Goal: Complete application form: Complete application form

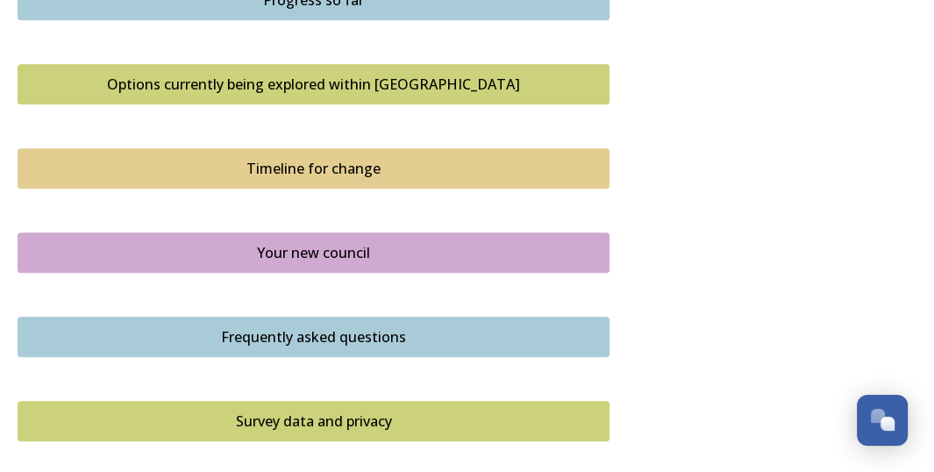
scroll to position [1053, 0]
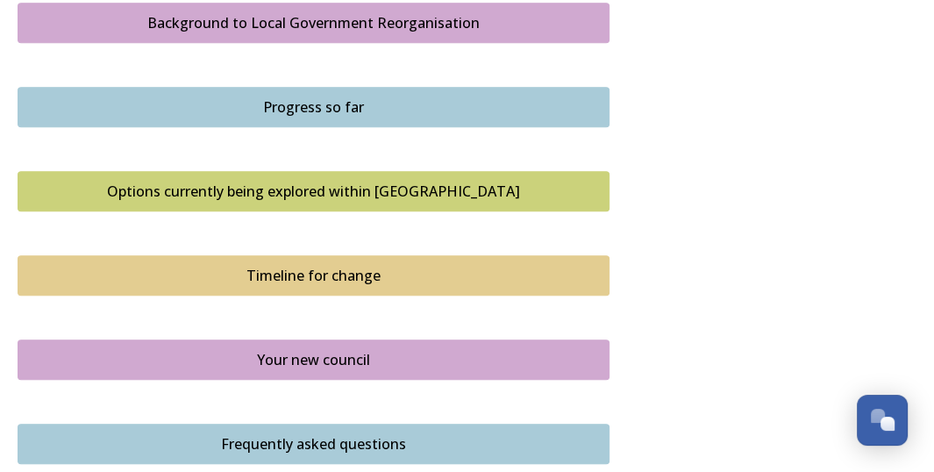
click at [336, 184] on div "Options currently being explored within [GEOGRAPHIC_DATA]" at bounding box center [313, 191] width 573 height 21
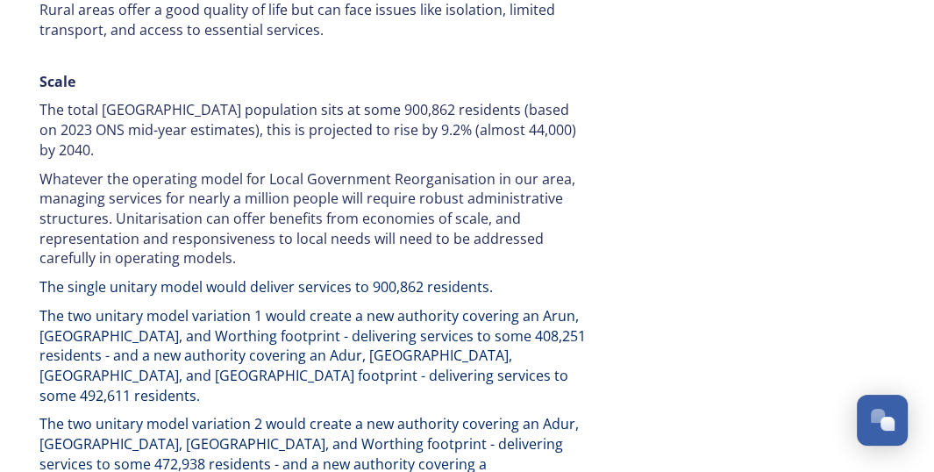
scroll to position [2545, 0]
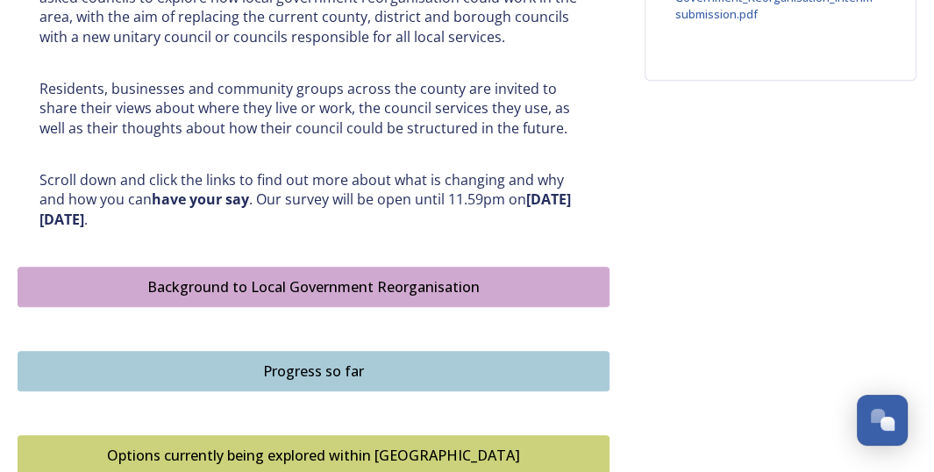
scroll to position [790, 0]
click at [333, 283] on div "Background to Local Government Reorganisation" at bounding box center [313, 286] width 573 height 21
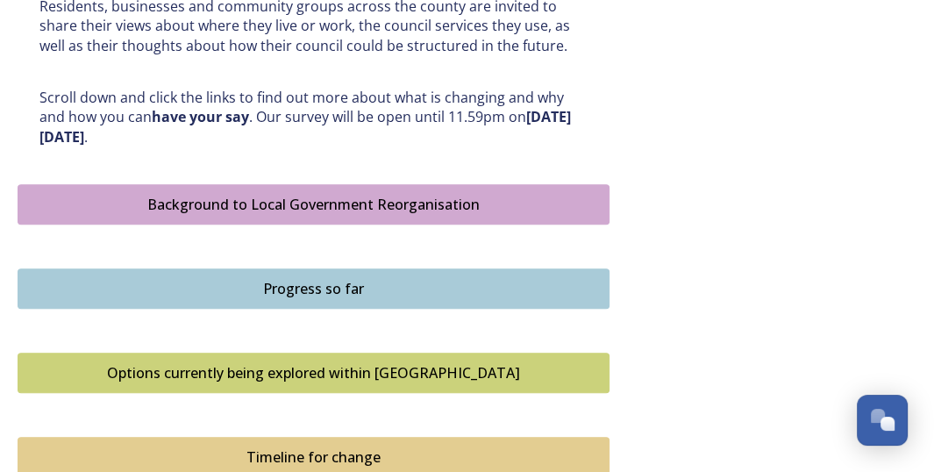
scroll to position [877, 0]
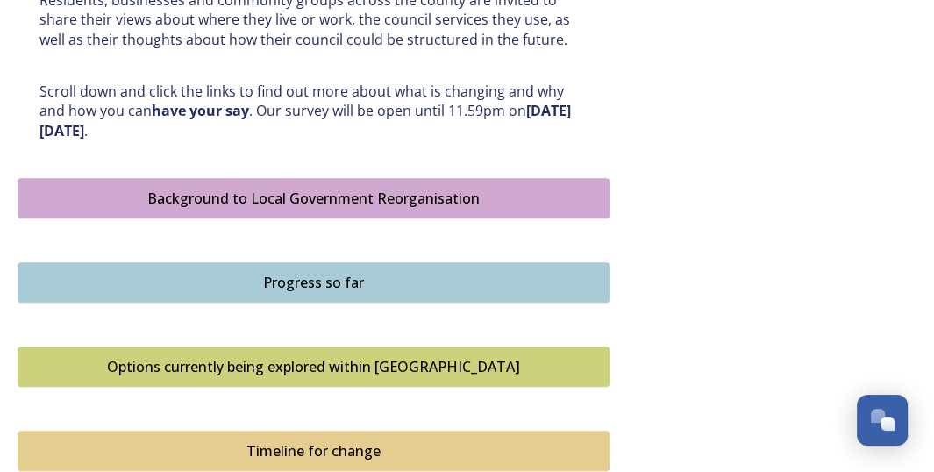
click at [319, 276] on div "Progress so far" at bounding box center [313, 282] width 573 height 21
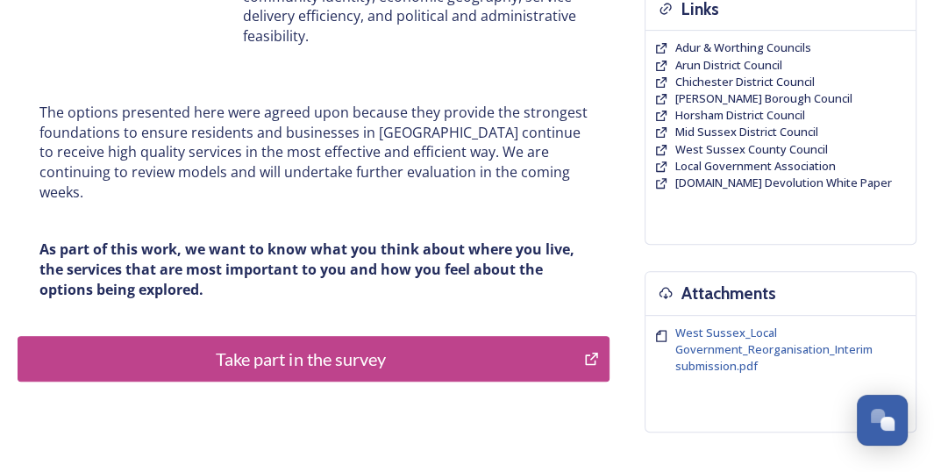
scroll to position [439, 0]
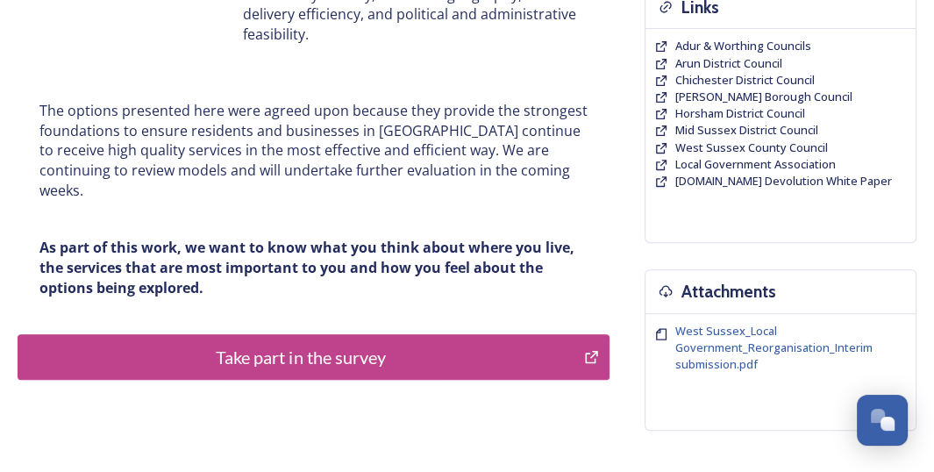
click at [268, 344] on div "Take part in the survey" at bounding box center [301, 357] width 548 height 26
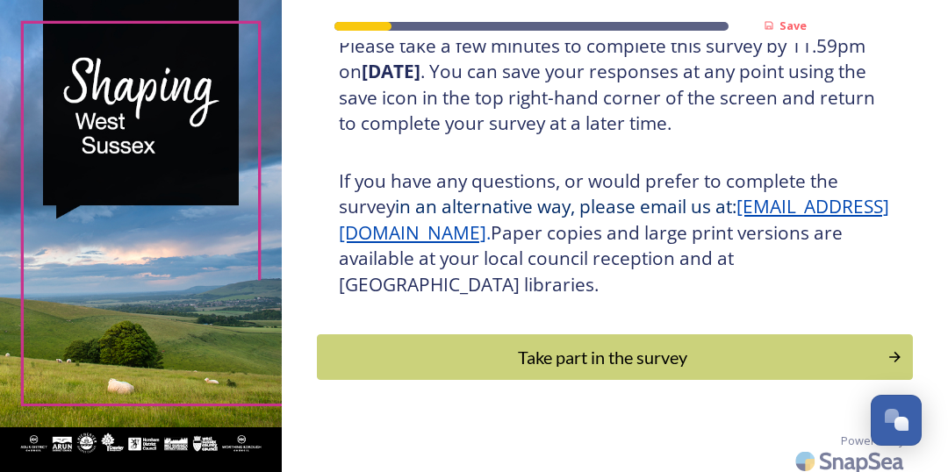
scroll to position [397, 0]
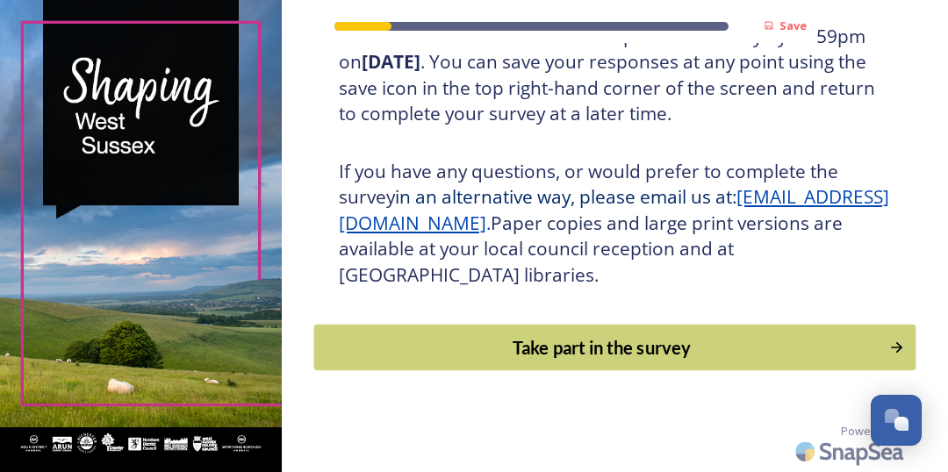
click at [566, 352] on div "Take part in the survey" at bounding box center [602, 347] width 556 height 26
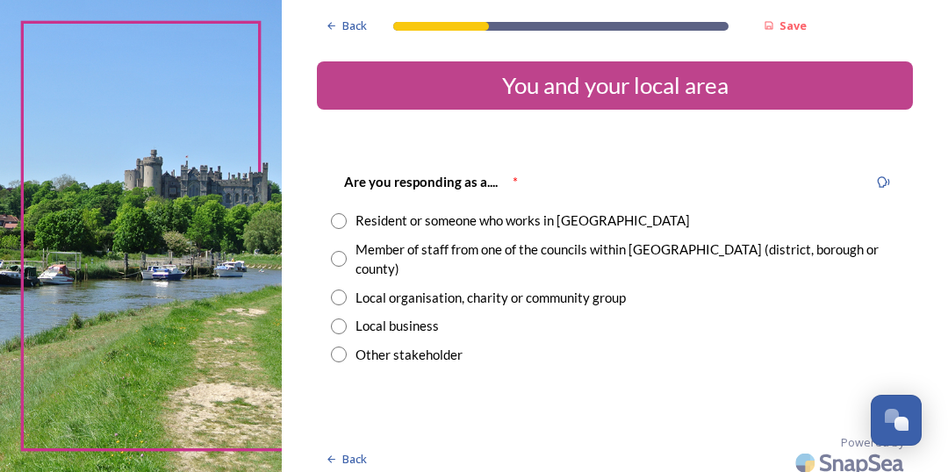
click at [338, 251] on input "radio" at bounding box center [339, 259] width 16 height 16
radio input "true"
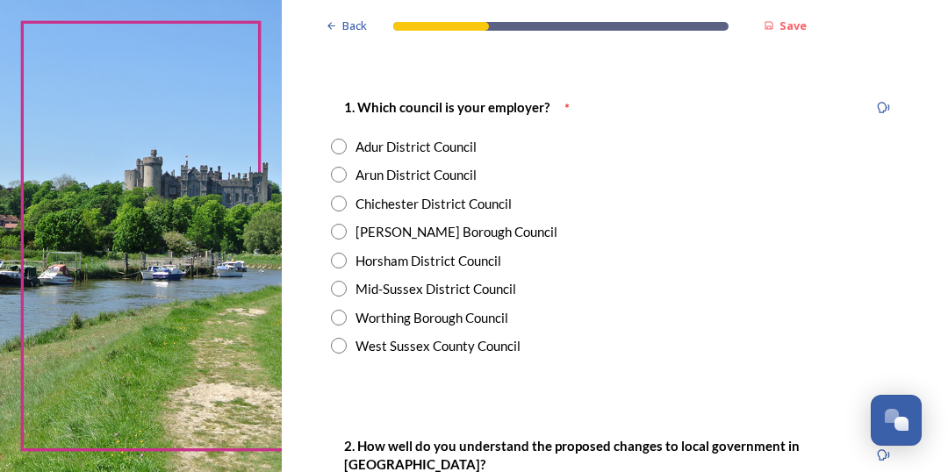
scroll to position [351, 0]
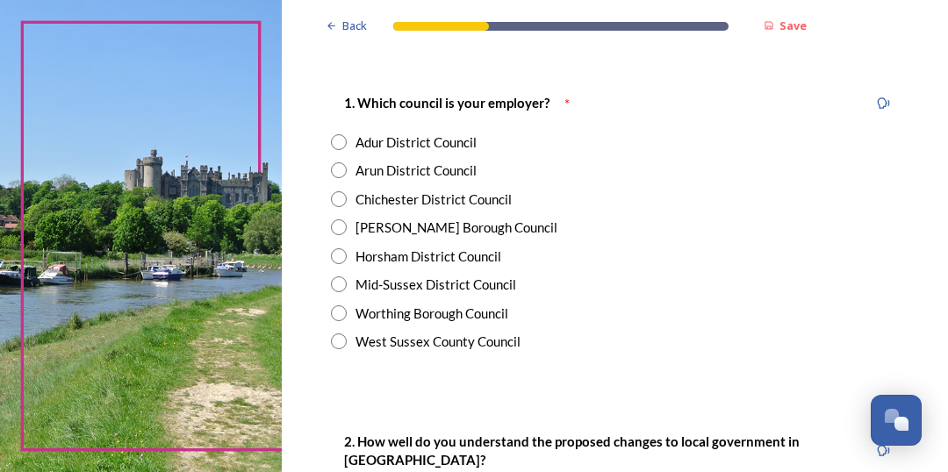
click at [334, 333] on input "radio" at bounding box center [339, 341] width 16 height 16
radio input "true"
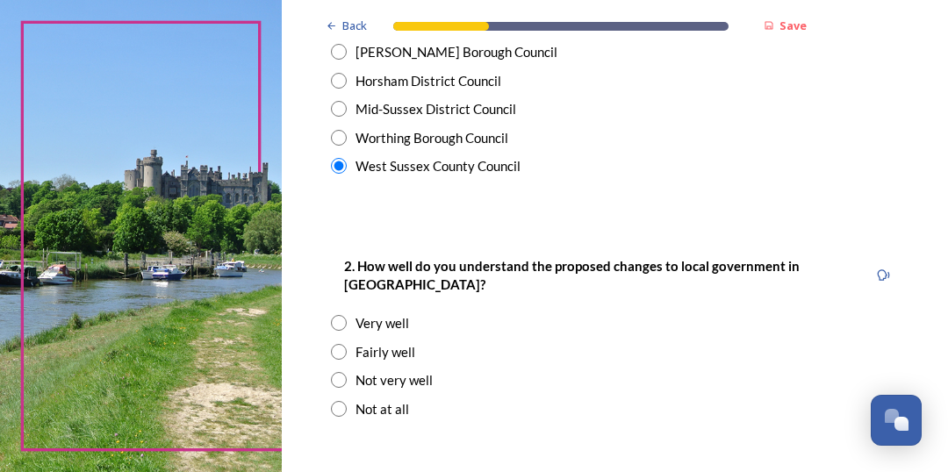
scroll to position [614, 0]
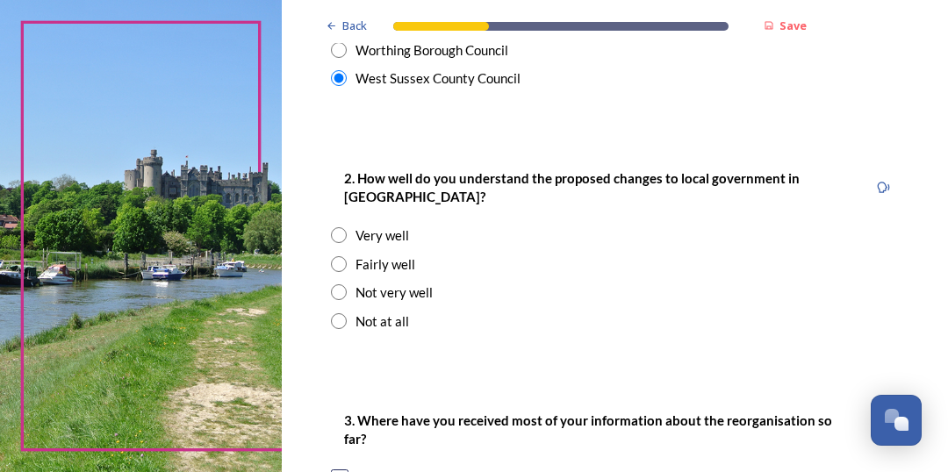
click at [338, 256] on input "radio" at bounding box center [339, 264] width 16 height 16
radio input "true"
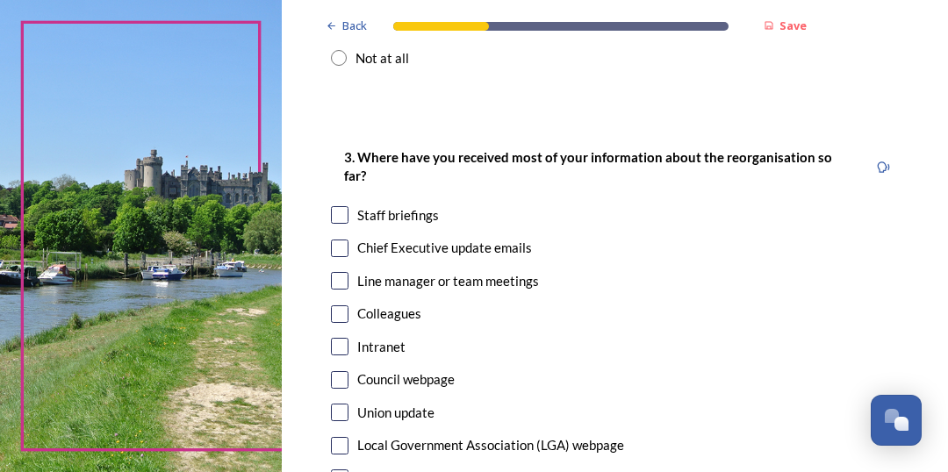
scroll to position [965, 0]
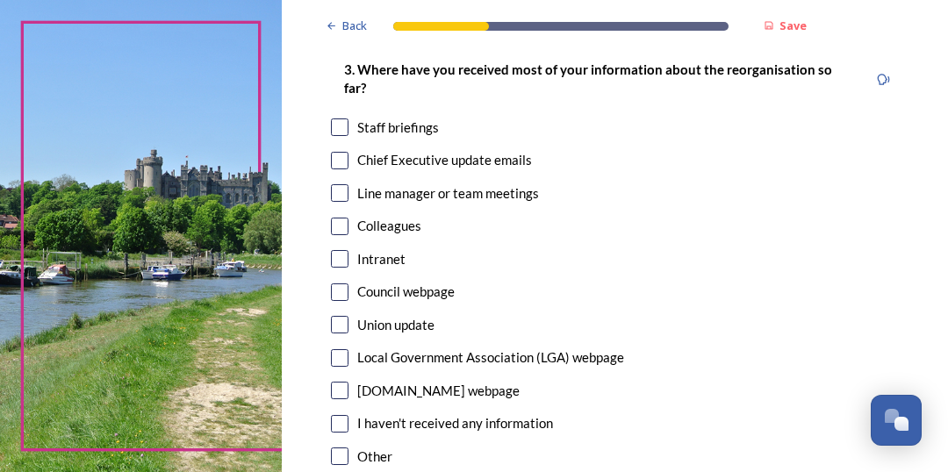
click at [338, 382] on input "checkbox" at bounding box center [340, 391] width 18 height 18
checkbox input "true"
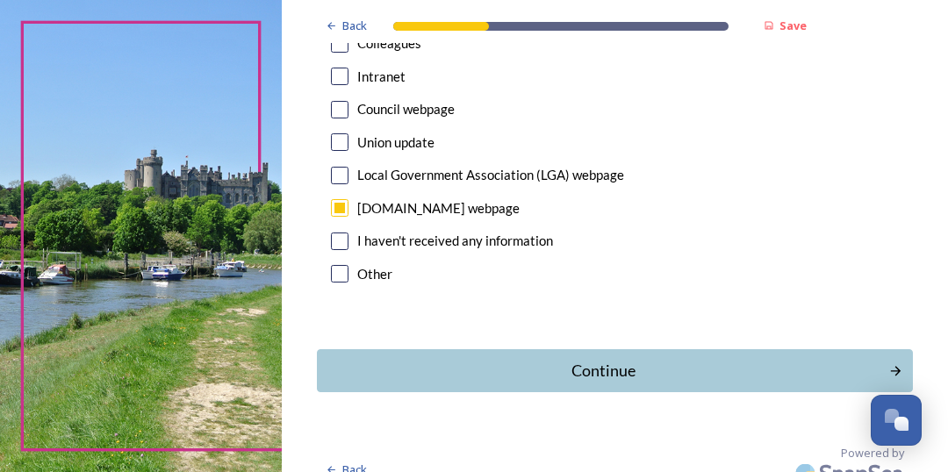
scroll to position [1150, 0]
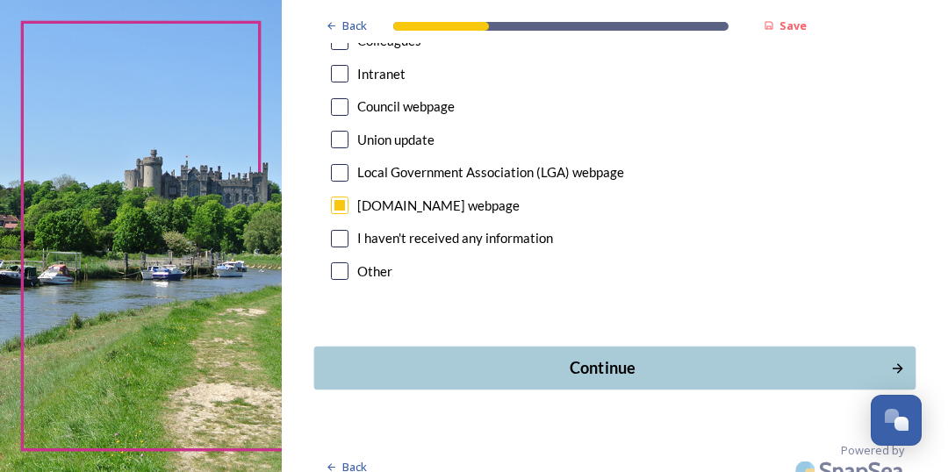
click at [585, 356] on div "Continue" at bounding box center [603, 368] width 558 height 24
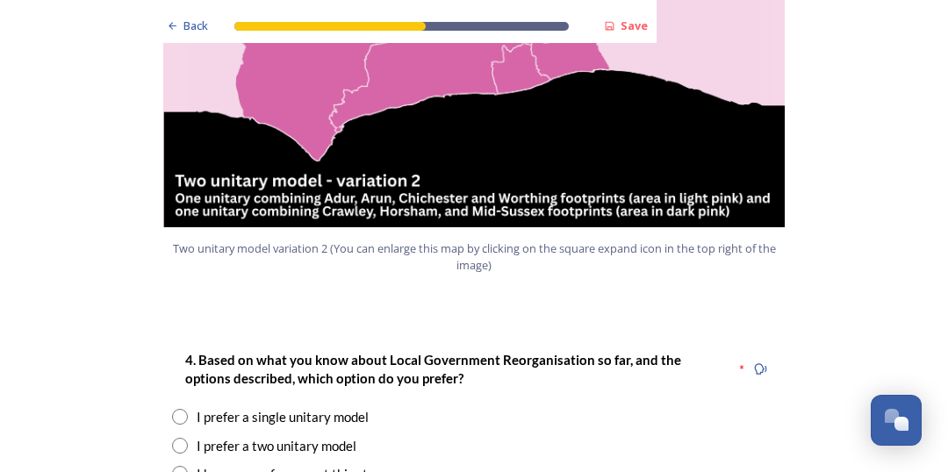
scroll to position [2194, 0]
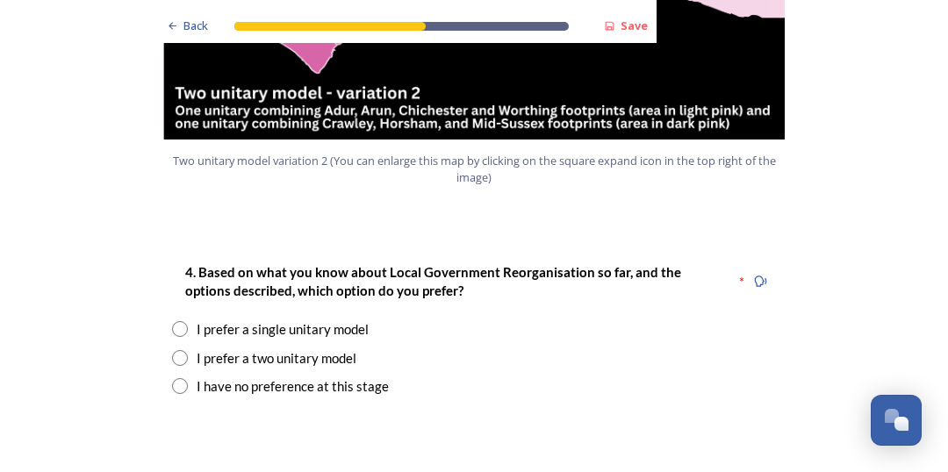
click at [172, 378] on input "radio" at bounding box center [180, 386] width 16 height 16
radio input "true"
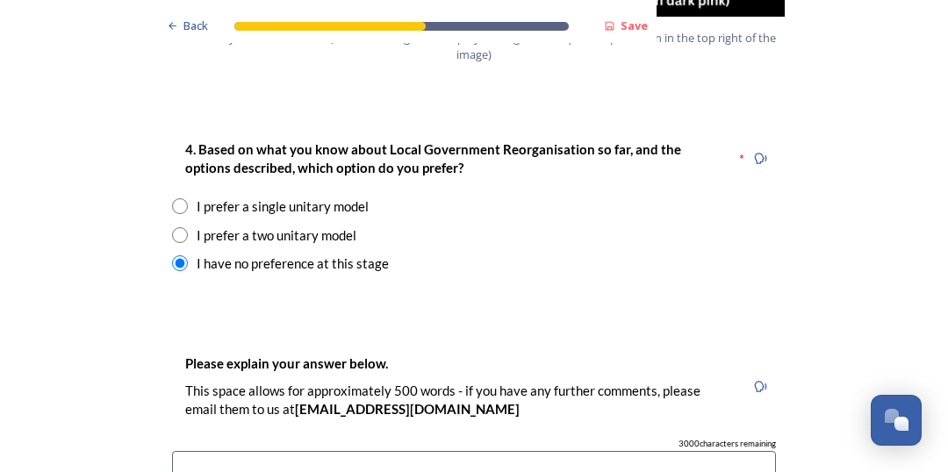
scroll to position [2369, 0]
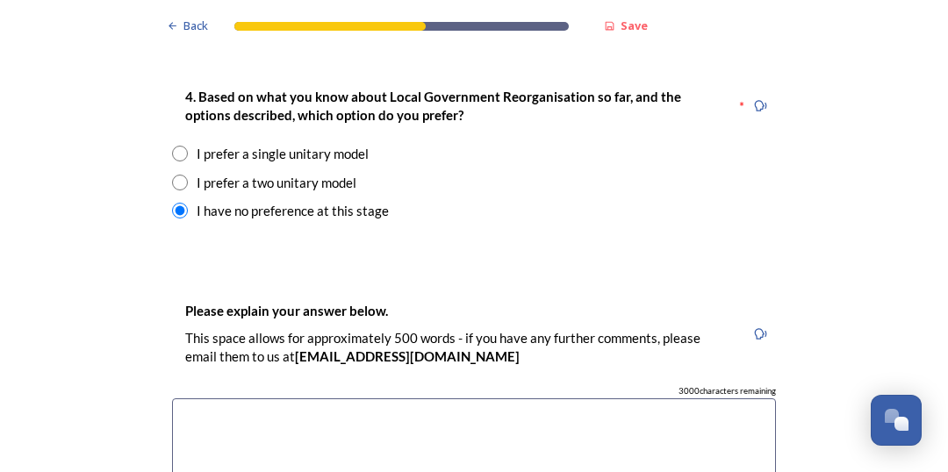
click at [172, 175] on input "radio" at bounding box center [180, 183] width 16 height 16
radio input "true"
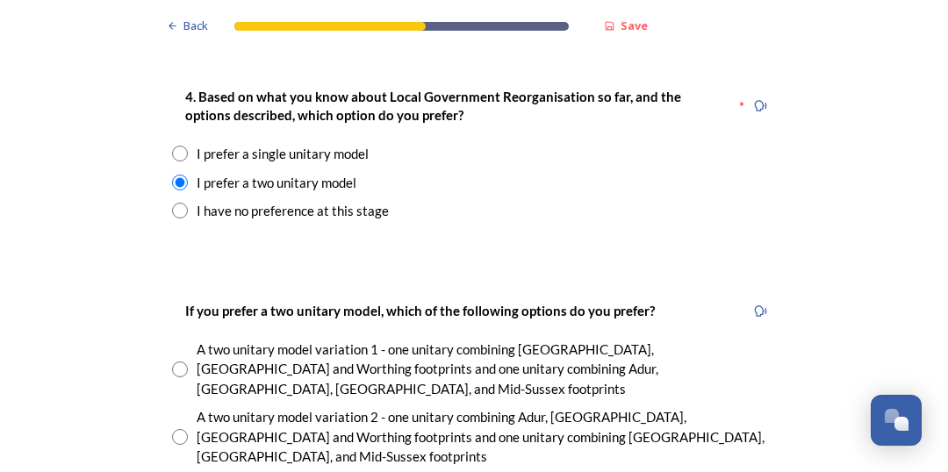
click at [172, 146] on input "radio" at bounding box center [180, 154] width 16 height 16
radio input "true"
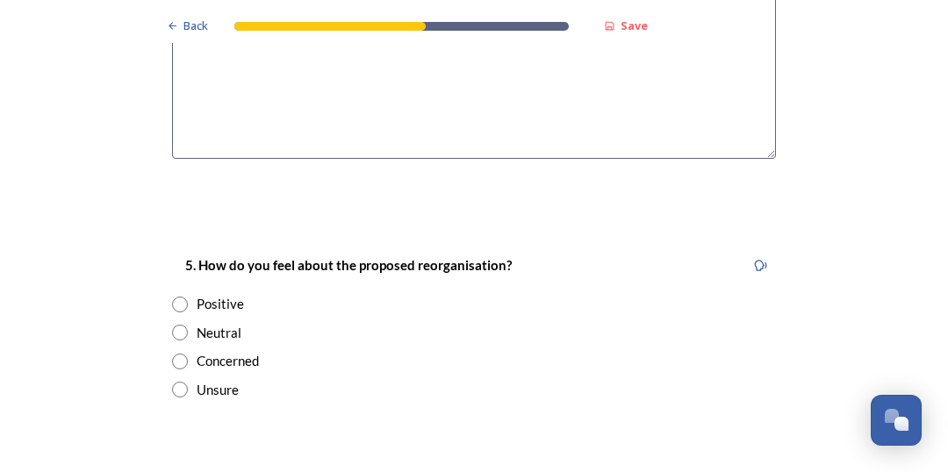
scroll to position [2808, 0]
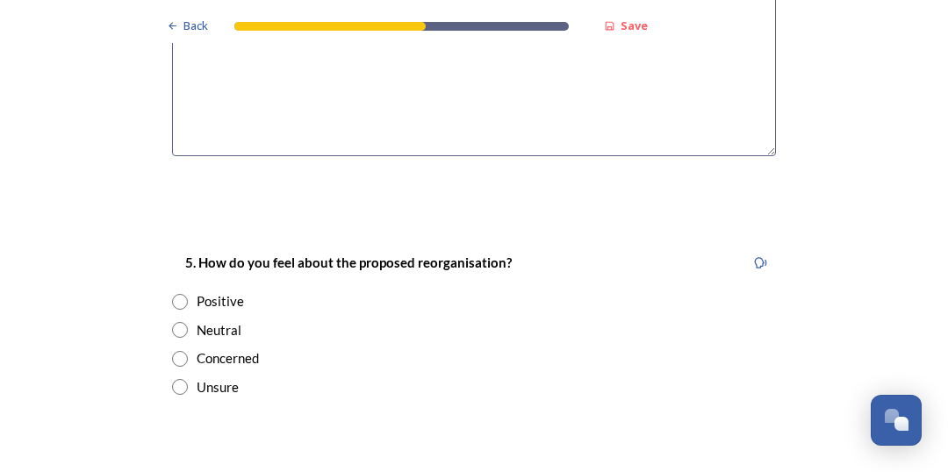
click at [173, 294] on input "radio" at bounding box center [180, 302] width 16 height 16
radio input "true"
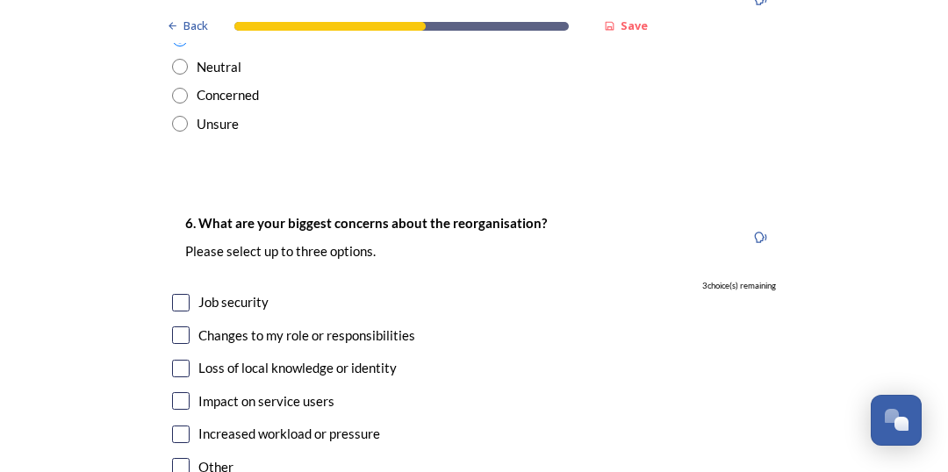
scroll to position [3159, 0]
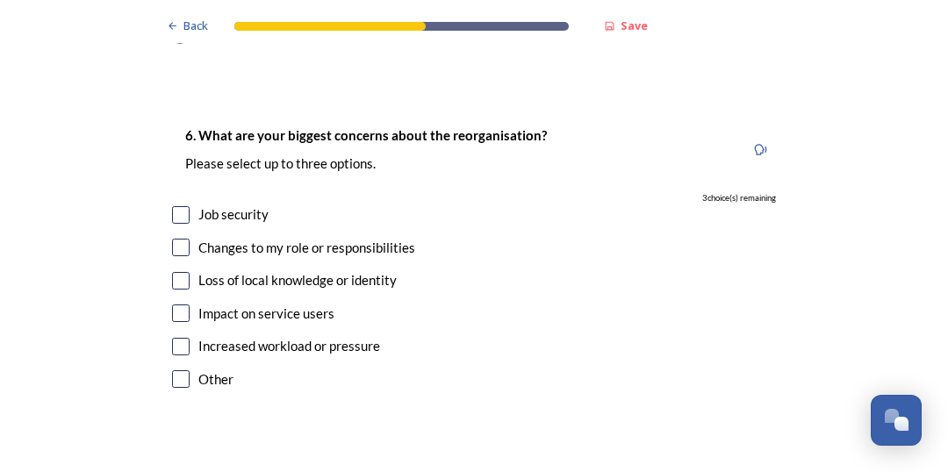
click at [172, 338] on input "checkbox" at bounding box center [181, 347] width 18 height 18
checkbox input "true"
click at [175, 272] on input "checkbox" at bounding box center [181, 281] width 18 height 18
checkbox input "true"
click at [173, 239] on input "checkbox" at bounding box center [181, 248] width 18 height 18
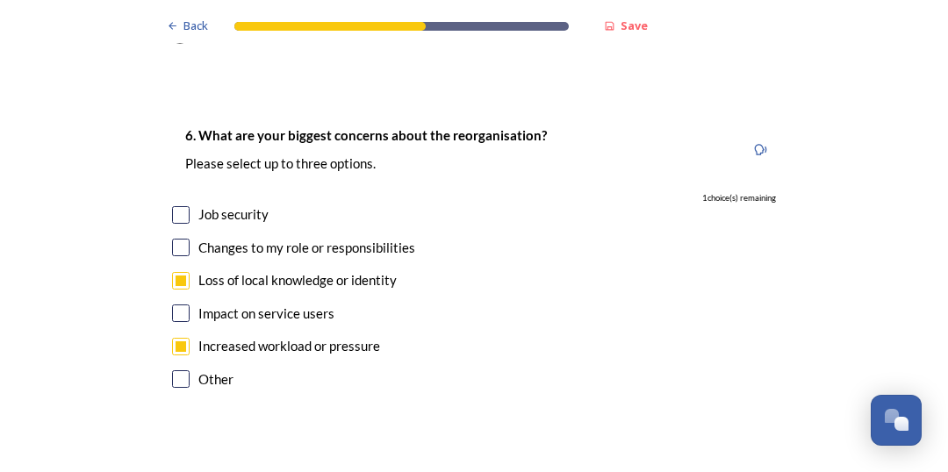
checkbox input "true"
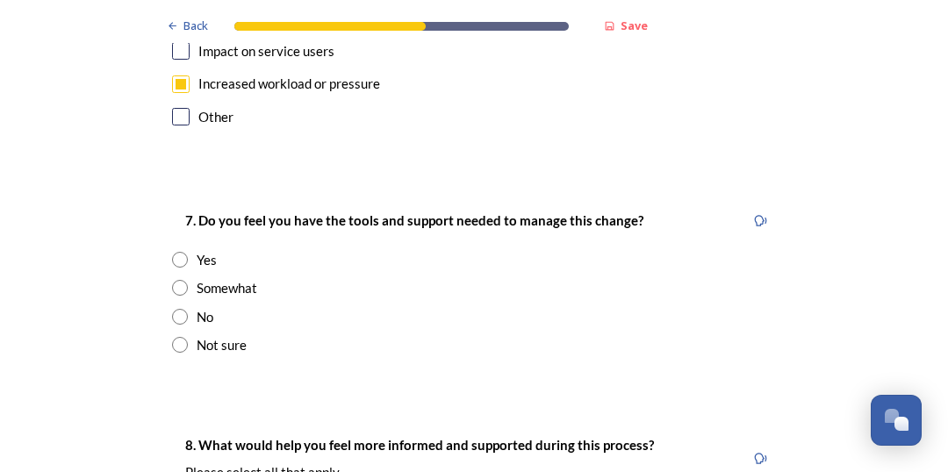
scroll to position [3422, 0]
click at [175, 279] on input "radio" at bounding box center [180, 287] width 16 height 16
radio input "true"
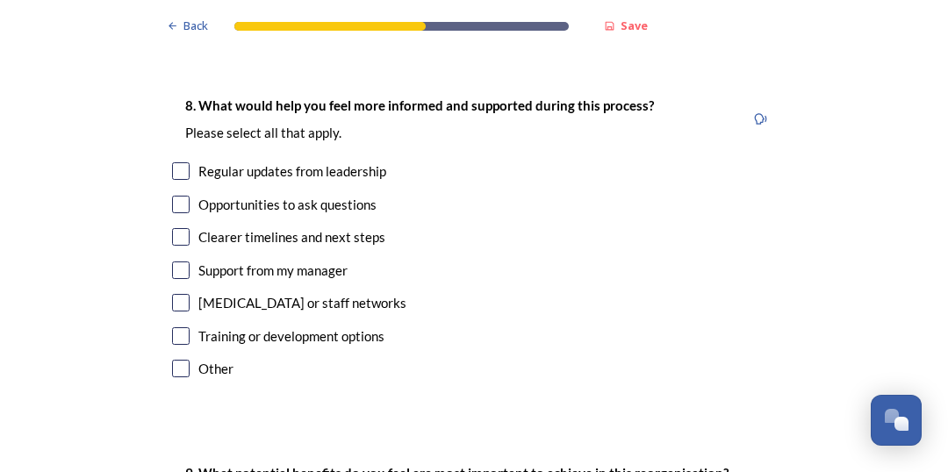
scroll to position [3773, 0]
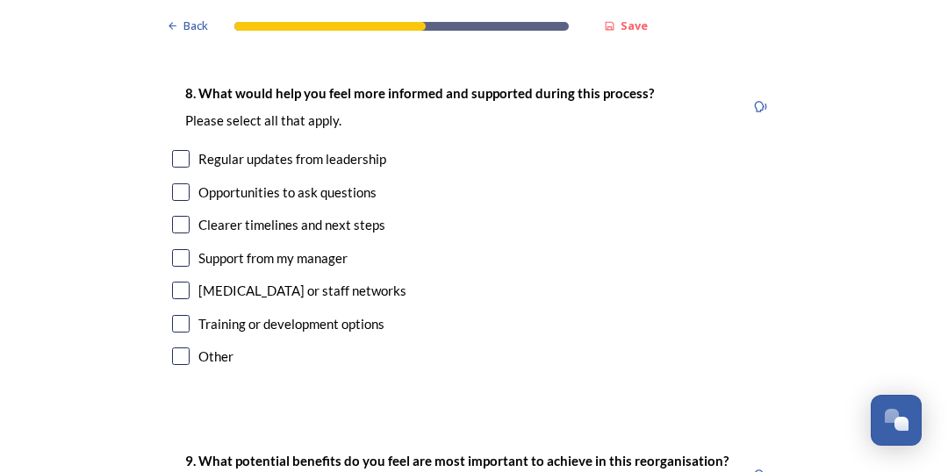
click at [176, 150] on input "checkbox" at bounding box center [181, 159] width 18 height 18
checkbox input "true"
click at [175, 216] on input "checkbox" at bounding box center [181, 225] width 18 height 18
checkbox input "true"
click at [172, 315] on input "checkbox" at bounding box center [181, 324] width 18 height 18
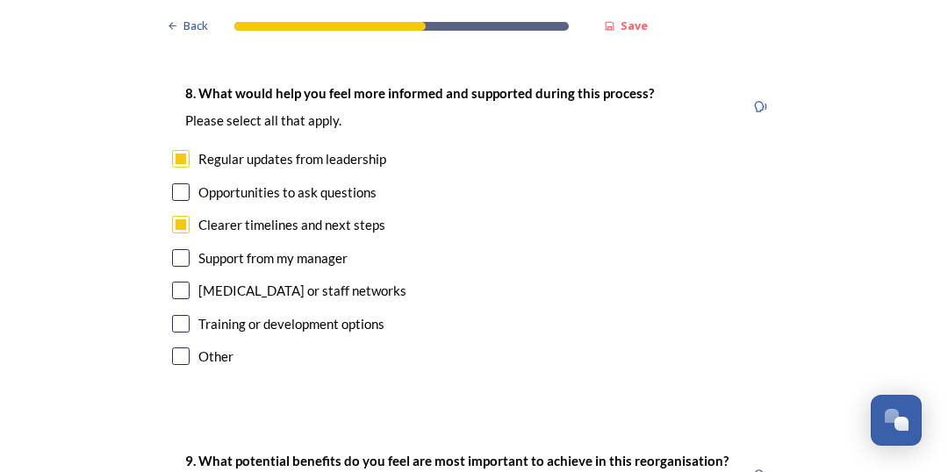
checkbox input "true"
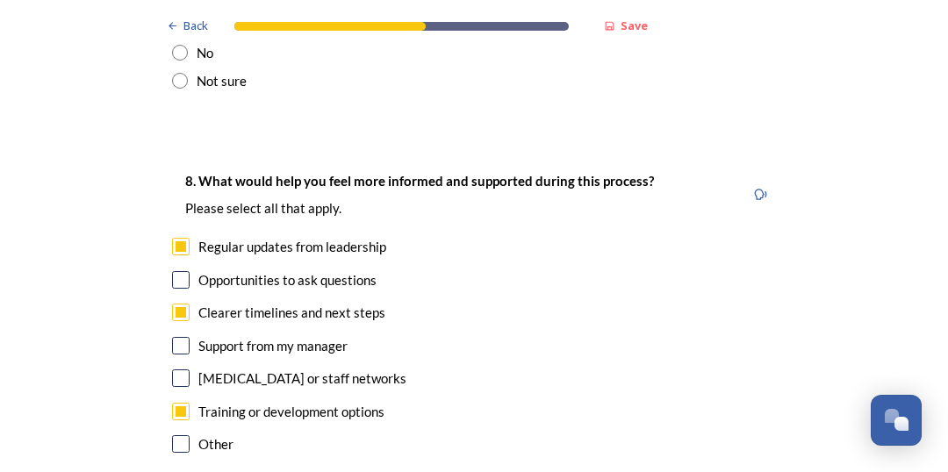
click at [175, 271] on input "checkbox" at bounding box center [181, 280] width 18 height 18
checkbox input "true"
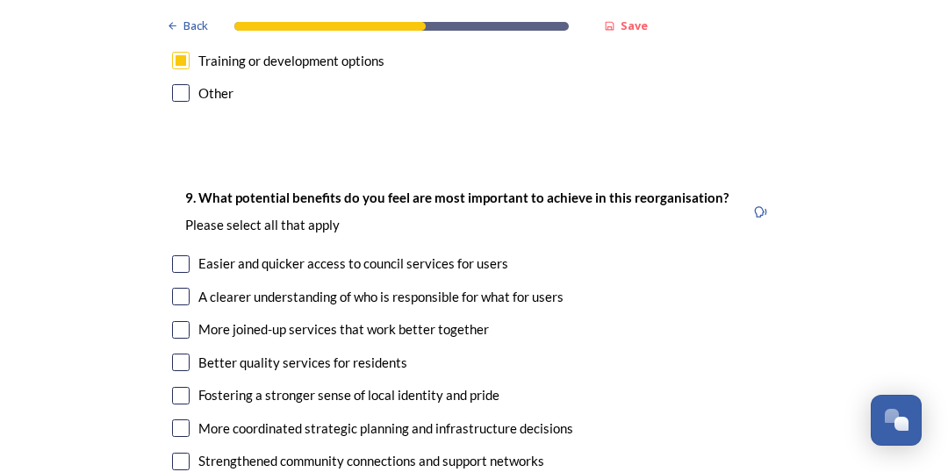
scroll to position [4124, 0]
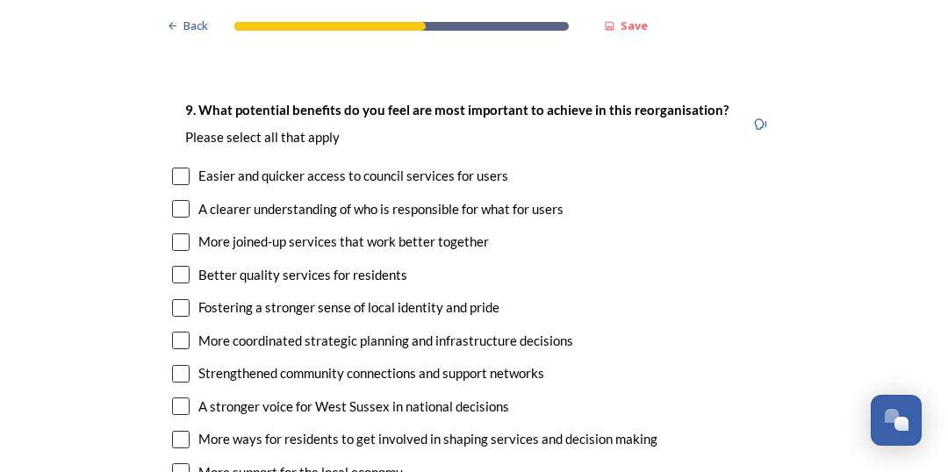
click at [174, 168] on input "checkbox" at bounding box center [181, 177] width 18 height 18
checkbox input "true"
click at [174, 200] on input "checkbox" at bounding box center [181, 209] width 18 height 18
checkbox input "true"
click at [179, 233] on input "checkbox" at bounding box center [181, 242] width 18 height 18
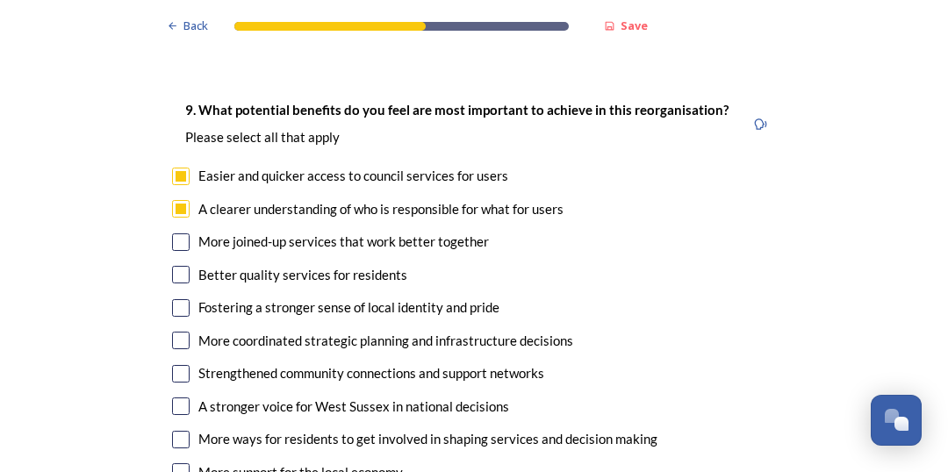
checkbox input "true"
click at [179, 266] on input "checkbox" at bounding box center [181, 275] width 18 height 18
checkbox input "true"
click at [176, 299] on input "checkbox" at bounding box center [181, 308] width 18 height 18
checkbox input "true"
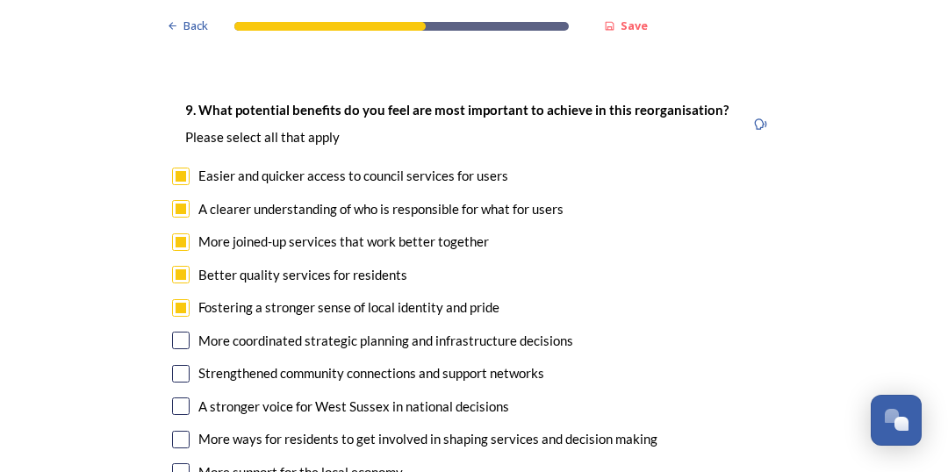
click at [172, 332] on input "checkbox" at bounding box center [181, 341] width 18 height 18
checkbox input "true"
click at [172, 365] on input "checkbox" at bounding box center [181, 374] width 18 height 18
checkbox input "true"
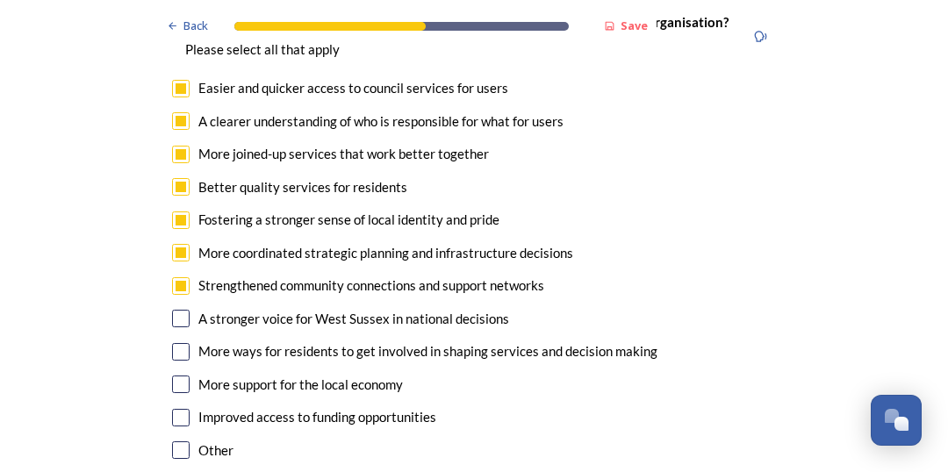
drag, startPoint x: 177, startPoint y: 369, endPoint x: 175, endPoint y: 346, distance: 23.8
click at [176, 409] on input "checkbox" at bounding box center [181, 418] width 18 height 18
checkbox input "true"
drag, startPoint x: 175, startPoint y: 335, endPoint x: 175, endPoint y: 314, distance: 21.1
click at [175, 376] on input "checkbox" at bounding box center [181, 385] width 18 height 18
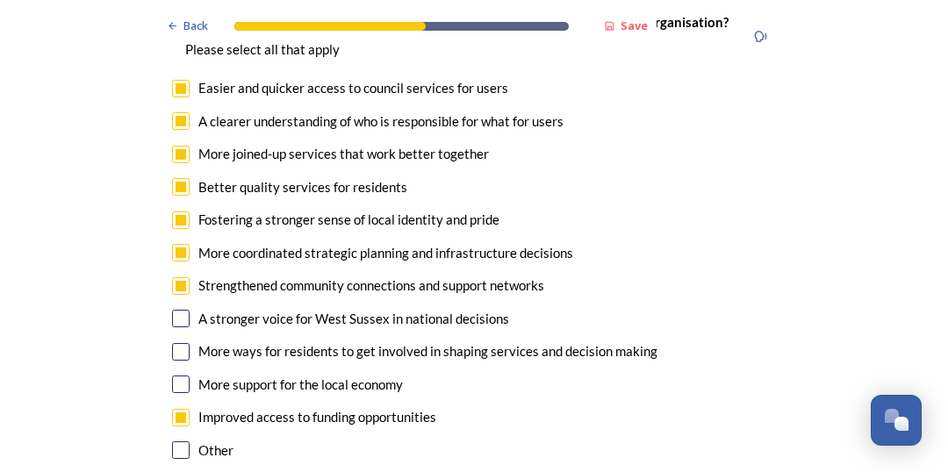
checkbox input "true"
drag, startPoint x: 175, startPoint y: 301, endPoint x: 175, endPoint y: 277, distance: 23.7
click at [173, 343] on input "checkbox" at bounding box center [181, 352] width 18 height 18
checkbox input "true"
click at [172, 310] on input "checkbox" at bounding box center [181, 319] width 18 height 18
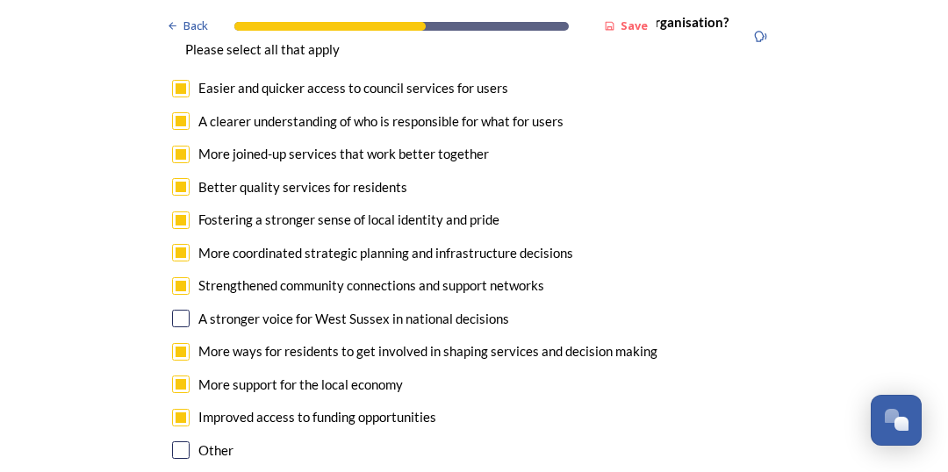
checkbox input "true"
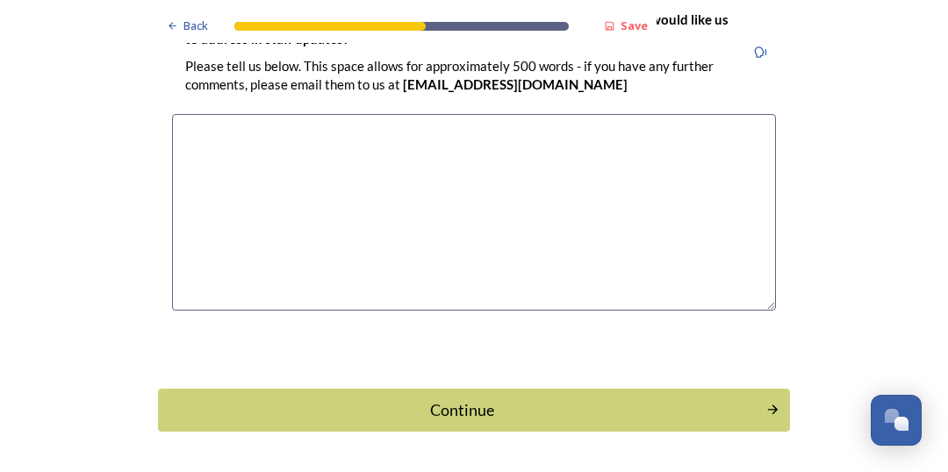
scroll to position [5183, 0]
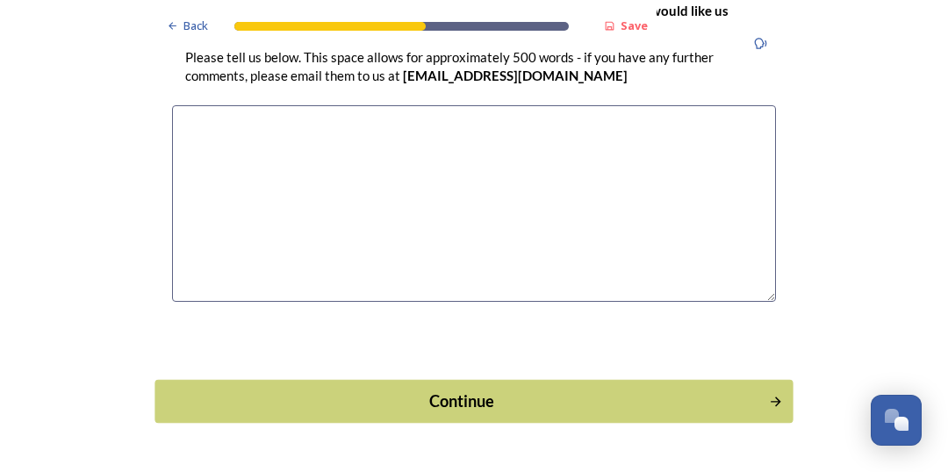
click at [443, 390] on div "Continue" at bounding box center [462, 402] width 594 height 24
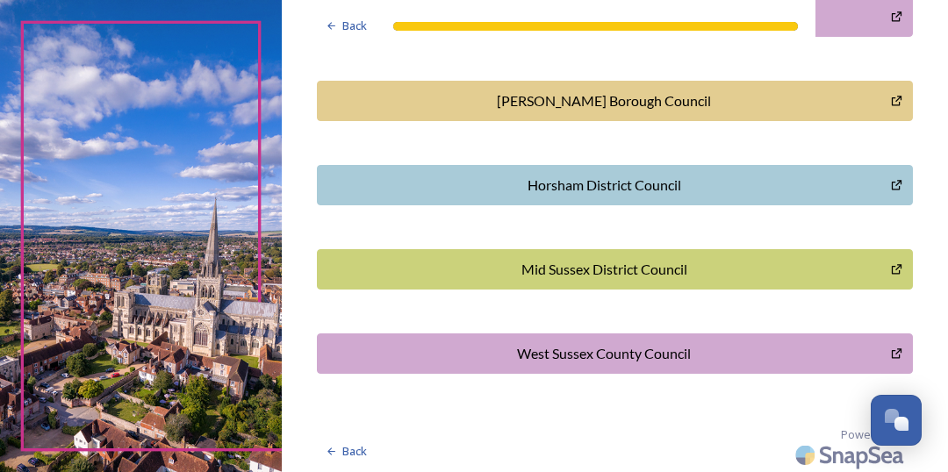
scroll to position [656, 0]
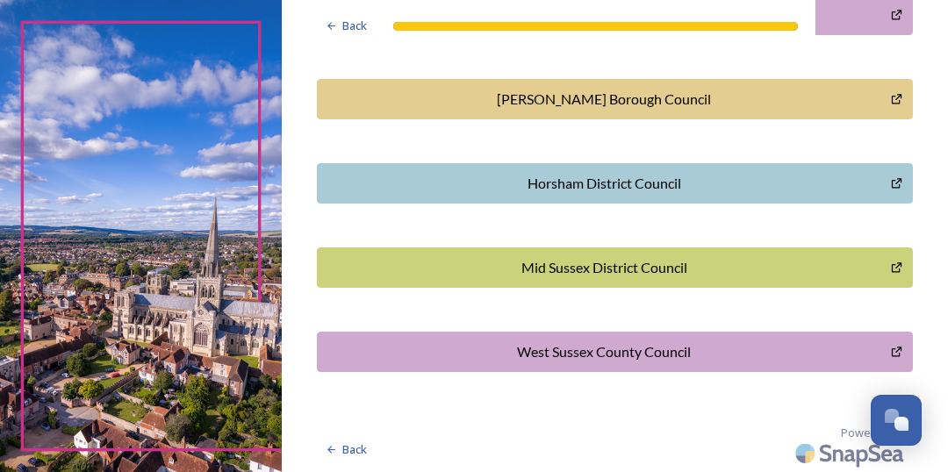
click at [557, 351] on div "West Sussex County Council" at bounding box center [603, 351] width 554 height 21
